Goal: Task Accomplishment & Management: Manage account settings

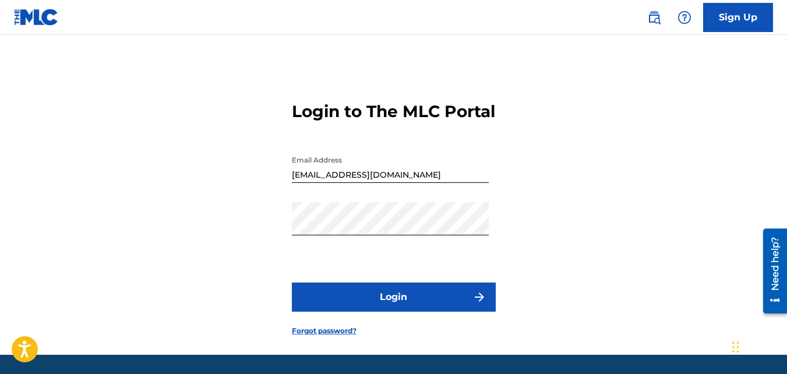
click at [372, 312] on button "Login" at bounding box center [394, 297] width 204 height 29
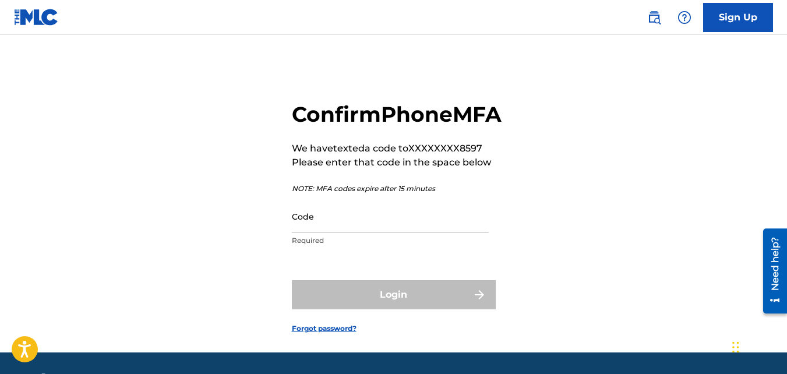
click at [336, 233] on input "Code" at bounding box center [390, 216] width 197 height 33
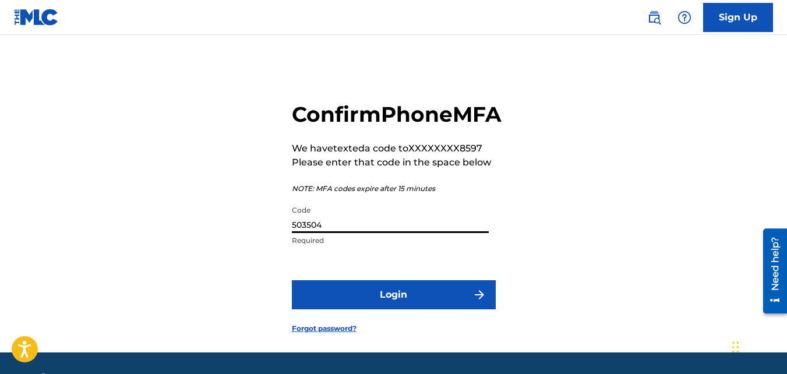
type input "503504"
click at [385, 309] on button "Login" at bounding box center [394, 294] width 204 height 29
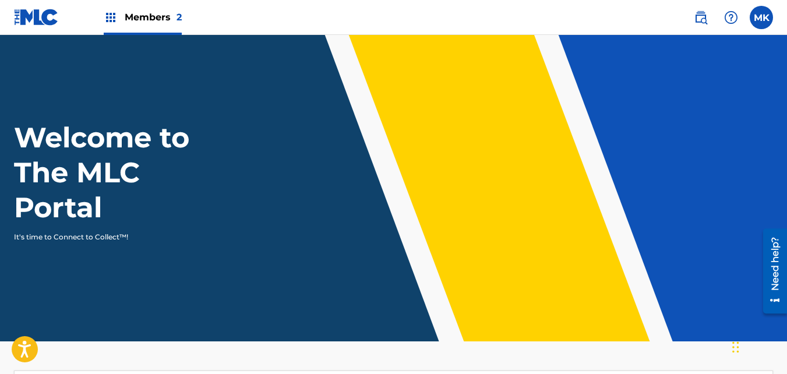
click at [171, 22] on span "Members 2" at bounding box center [153, 16] width 57 height 13
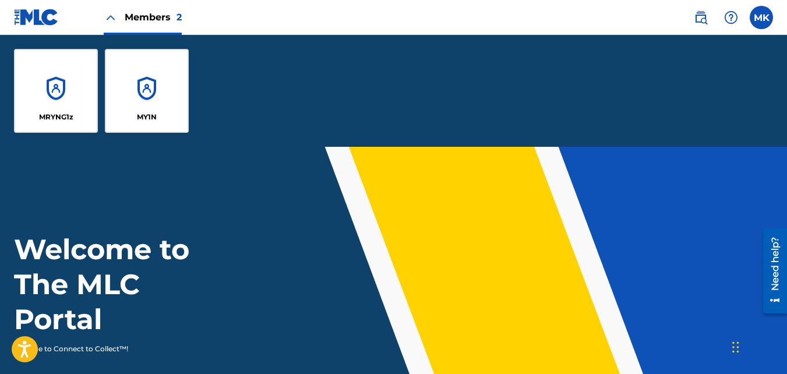
click at [161, 83] on div "MY1N" at bounding box center [147, 91] width 84 height 84
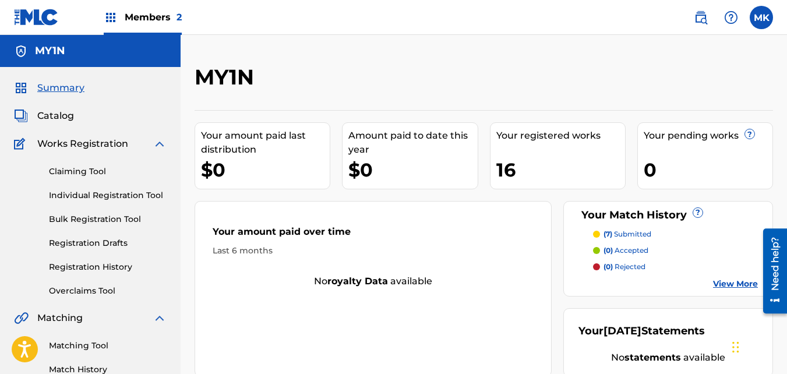
click at [725, 282] on link "View More" at bounding box center [735, 284] width 45 height 12
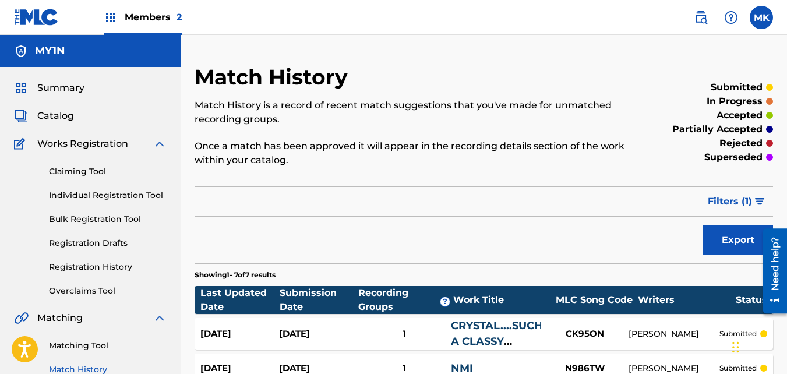
click at [760, 19] on label at bounding box center [761, 17] width 23 height 23
click at [762, 17] on input "MK [PERSON_NAME] [EMAIL_ADDRESS][DOMAIN_NAME] Notification Preferences Profile …" at bounding box center [762, 17] width 0 height 0
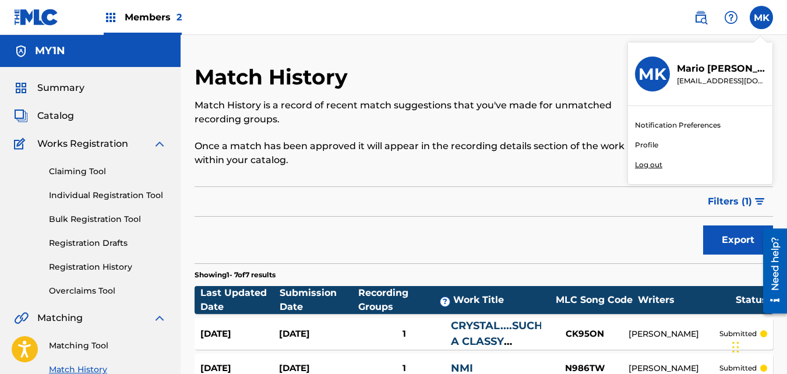
click at [661, 159] on div "Notification Preferences Profile Log out" at bounding box center [700, 145] width 145 height 78
click at [762, 17] on input "MK [PERSON_NAME] [EMAIL_ADDRESS][DOMAIN_NAME] Notification Preferences Profile …" at bounding box center [762, 17] width 0 height 0
click at [657, 161] on p "Log out" at bounding box center [648, 165] width 27 height 10
click at [762, 17] on input "MK [PERSON_NAME] [EMAIL_ADDRESS][DOMAIN_NAME] Notification Preferences Profile …" at bounding box center [762, 17] width 0 height 0
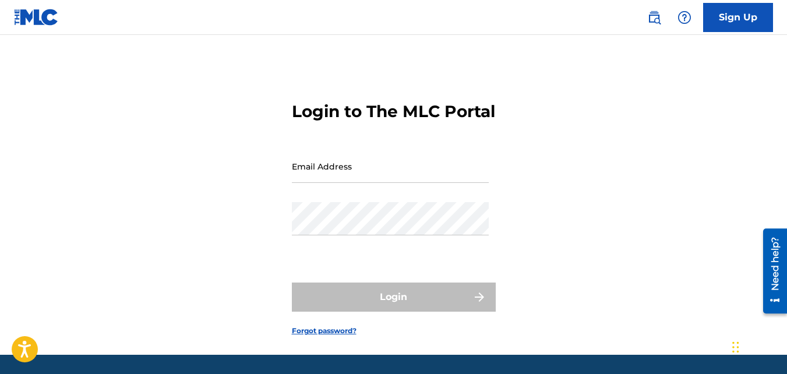
type input "[EMAIL_ADDRESS][DOMAIN_NAME]"
